Goal: Find specific page/section: Find specific page/section

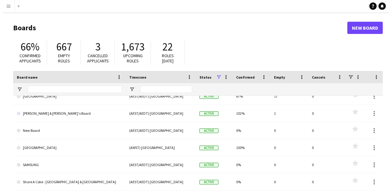
scroll to position [94, 0]
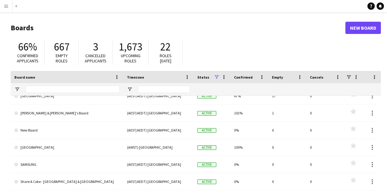
click at [118, 113] on link "[PERSON_NAME] & [PERSON_NAME]'s Board" at bounding box center [66, 113] width 105 height 17
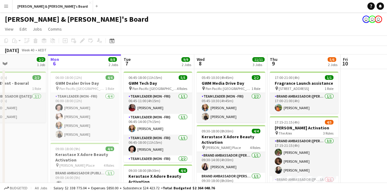
click at [377, 22] on app-user-avatar "user" at bounding box center [377, 19] width 7 height 7
click at [369, 23] on div "[PERSON_NAME] & [PERSON_NAME]'s Board user user user" at bounding box center [193, 18] width 387 height 12
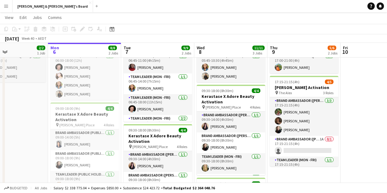
scroll to position [11, 0]
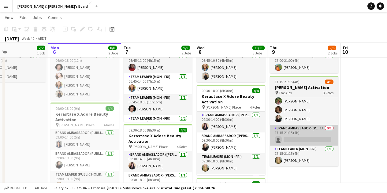
click at [315, 135] on app-card-role "Brand Ambassador (Mon - Fri) 1A 0/1 17:15-21:15 (4h) single-neutral-actions" at bounding box center [304, 135] width 68 height 21
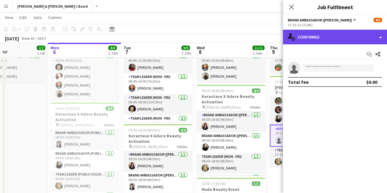
click at [348, 34] on div "single-neutral-actions-check-2 Confirmed" at bounding box center [335, 37] width 104 height 15
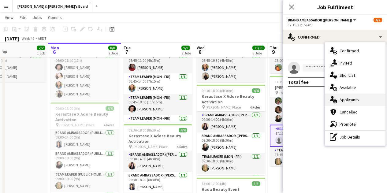
click at [346, 102] on span "Applicants" at bounding box center [348, 100] width 19 height 6
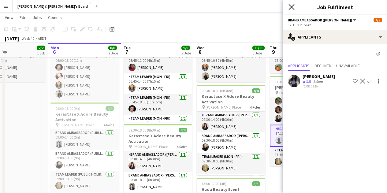
click at [292, 7] on icon "Close pop-in" at bounding box center [291, 7] width 6 height 6
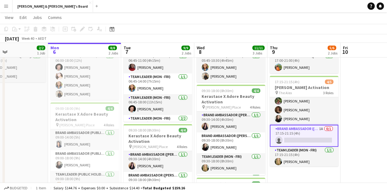
click at [5, 8] on app-icon "Menu" at bounding box center [6, 6] width 5 height 5
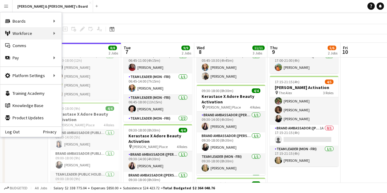
click at [50, 33] on div "Workforce Workforce" at bounding box center [30, 33] width 61 height 12
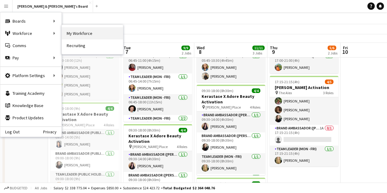
click at [103, 34] on link "My Workforce" at bounding box center [92, 33] width 61 height 12
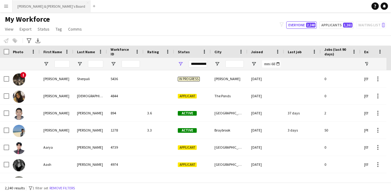
click at [13, 9] on button "[PERSON_NAME] & [PERSON_NAME]'s Board Close" at bounding box center [52, 6] width 78 height 12
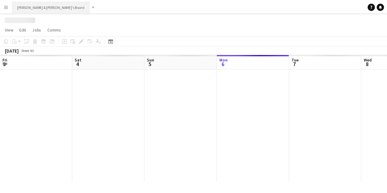
scroll to position [0, 146]
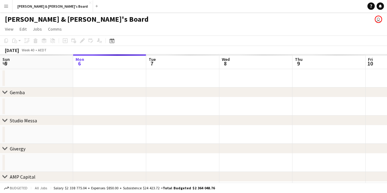
click at [6, 6] on app-icon "Menu" at bounding box center [6, 6] width 5 height 5
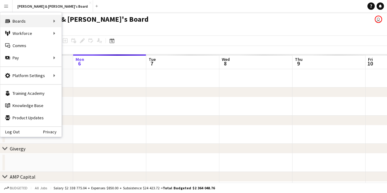
click at [55, 22] on div "Boards Boards" at bounding box center [30, 21] width 61 height 12
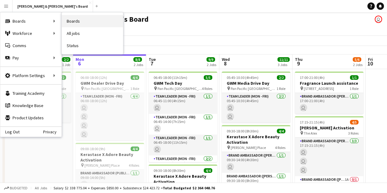
click at [110, 20] on link "Boards" at bounding box center [92, 21] width 61 height 12
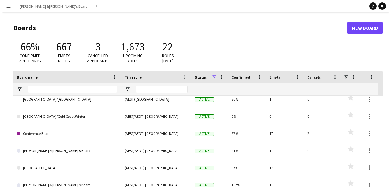
scroll to position [42, 0]
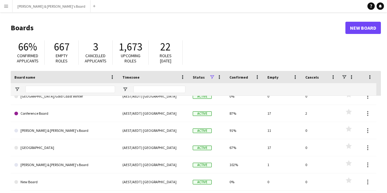
click at [90, 131] on link "[PERSON_NAME] & [PERSON_NAME]'s Board" at bounding box center [64, 130] width 101 height 17
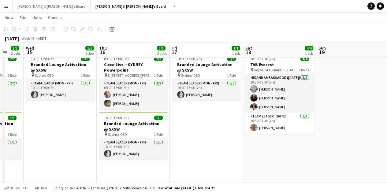
scroll to position [0, 269]
